Goal: Communication & Community: Participate in discussion

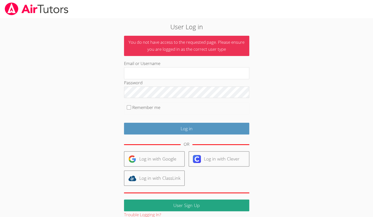
type input "havilynb"
click at [128, 107] on input "Remember me" at bounding box center [129, 107] width 4 height 4
checkbox input "true"
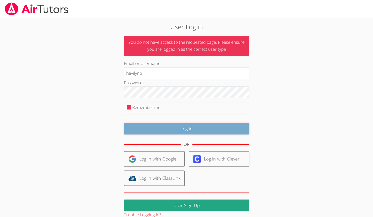
click at [144, 127] on input "Log in" at bounding box center [186, 129] width 125 height 12
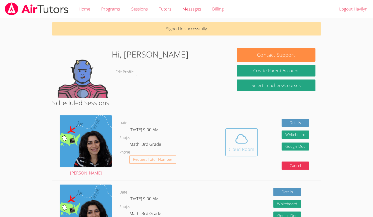
click at [232, 146] on div "Cloud Room" at bounding box center [241, 149] width 26 height 7
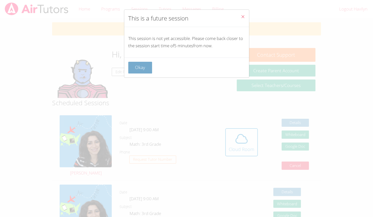
click at [150, 68] on button "Okay" at bounding box center [140, 68] width 24 height 12
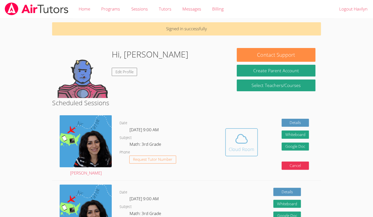
drag, startPoint x: 241, startPoint y: 140, endPoint x: 232, endPoint y: 145, distance: 10.4
click at [232, 145] on span at bounding box center [241, 139] width 26 height 14
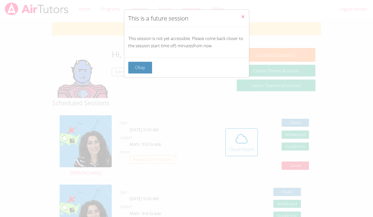
click at [240, 15] on icon "Close" at bounding box center [242, 17] width 4 height 4
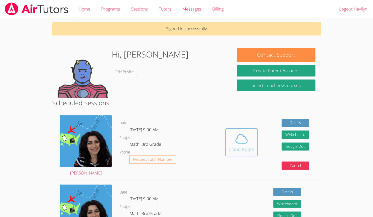
click at [241, 148] on div "Cloud Room" at bounding box center [241, 149] width 26 height 7
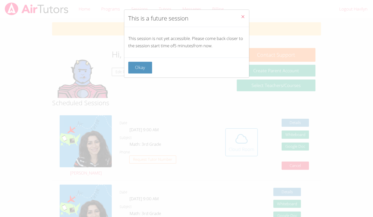
click at [240, 15] on icon "Close" at bounding box center [242, 17] width 4 height 4
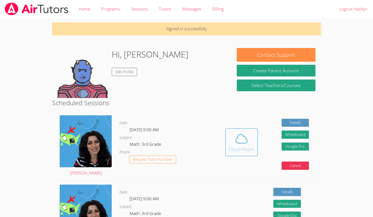
click at [247, 137] on icon at bounding box center [241, 139] width 14 height 14
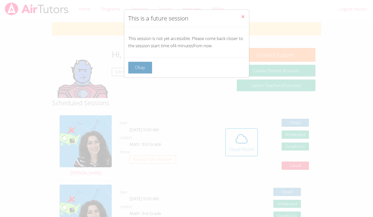
click at [150, 69] on button "Okay" at bounding box center [140, 68] width 24 height 12
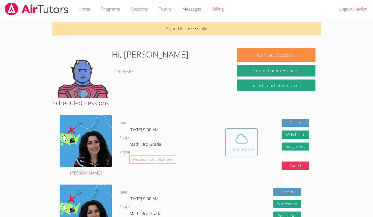
click at [230, 138] on span at bounding box center [241, 139] width 26 height 14
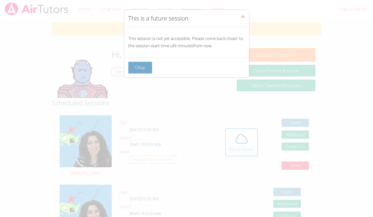
click at [151, 72] on button "Okay" at bounding box center [140, 68] width 24 height 12
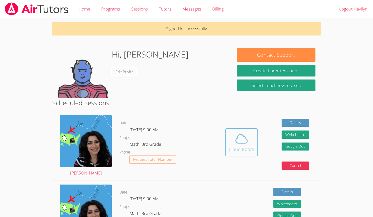
click at [243, 140] on icon at bounding box center [241, 139] width 14 height 14
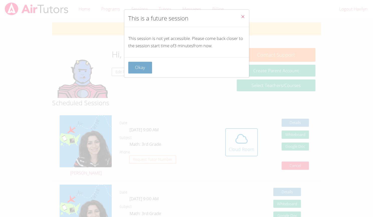
click at [151, 70] on button "Okay" at bounding box center [140, 68] width 24 height 12
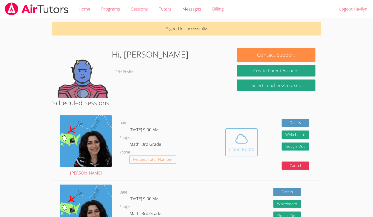
click at [235, 137] on icon at bounding box center [241, 139] width 14 height 14
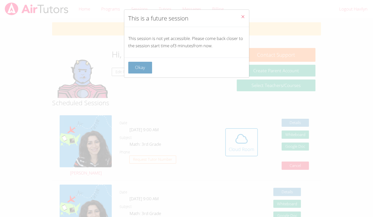
click at [149, 70] on button "Okay" at bounding box center [140, 68] width 24 height 12
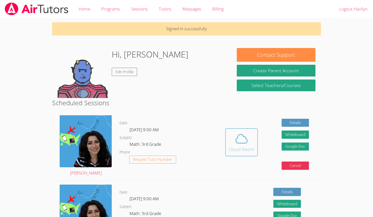
click at [238, 138] on icon at bounding box center [241, 139] width 14 height 14
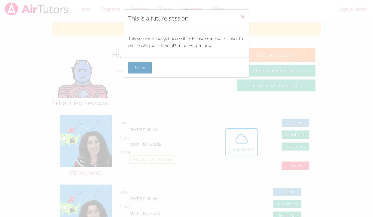
click at [151, 73] on button "Okay" at bounding box center [140, 68] width 24 height 12
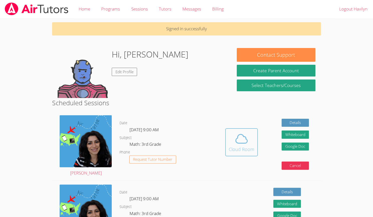
click at [238, 144] on icon at bounding box center [241, 139] width 14 height 14
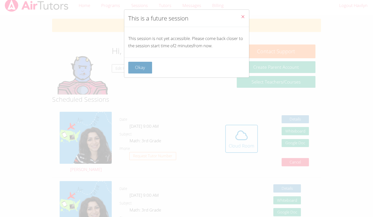
scroll to position [4, 0]
click at [148, 66] on button "Okay" at bounding box center [140, 68] width 24 height 12
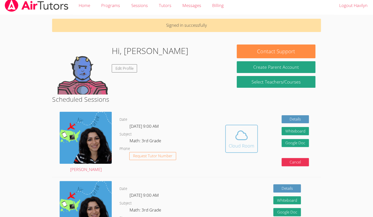
click at [250, 139] on span at bounding box center [241, 135] width 26 height 14
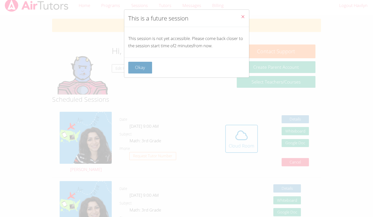
click at [147, 71] on button "Okay" at bounding box center [140, 68] width 24 height 12
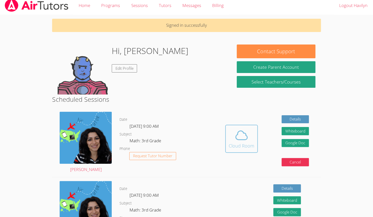
click at [231, 138] on span at bounding box center [241, 135] width 26 height 14
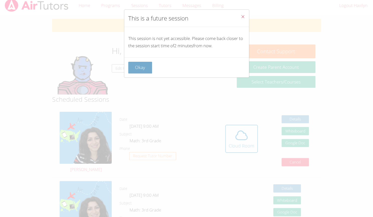
click at [134, 72] on button "Okay" at bounding box center [140, 68] width 24 height 12
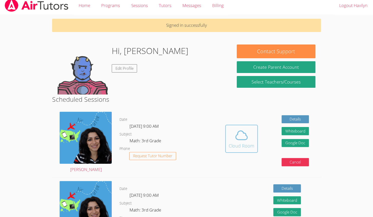
click at [245, 144] on div "Cloud Room" at bounding box center [241, 145] width 26 height 7
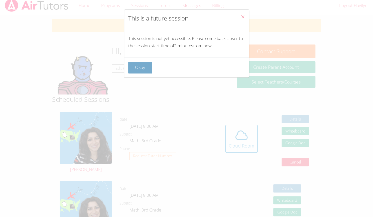
click at [148, 73] on button "Okay" at bounding box center [140, 68] width 24 height 12
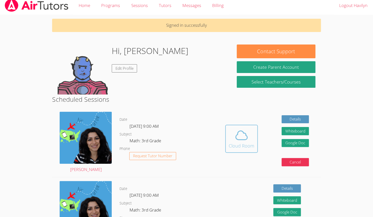
click at [237, 146] on div "Cloud Room" at bounding box center [241, 145] width 26 height 7
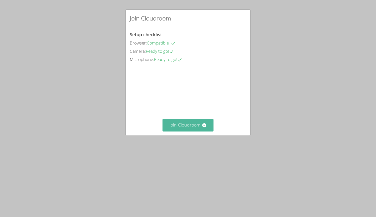
click at [186, 131] on button "Join Cloudroom" at bounding box center [188, 125] width 51 height 12
click at [176, 131] on button "Join Cloudroom" at bounding box center [188, 125] width 51 height 12
click at [199, 131] on button "Join Cloudroom" at bounding box center [188, 125] width 51 height 12
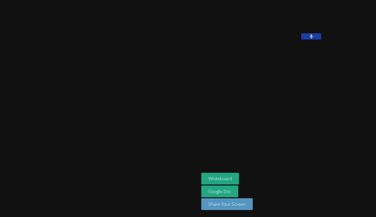
click at [244, 138] on aside "[PERSON_NAME] Whiteboard Google Doc Share Your Screen" at bounding box center [261, 108] width 125 height 217
drag, startPoint x: 200, startPoint y: 177, endPoint x: 189, endPoint y: 176, distance: 11.3
click at [201, 176] on button "Whiteboard" at bounding box center [220, 179] width 38 height 12
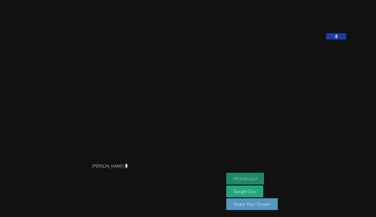
click at [264, 176] on button "Whiteboard" at bounding box center [245, 179] width 38 height 12
click at [222, 7] on div "[PERSON_NAME] [PERSON_NAME]" at bounding box center [112, 108] width 220 height 213
click at [267, 111] on aside "Havilyn Brittingham Whiteboard Google Doc Share Your Screen" at bounding box center [286, 108] width 125 height 217
